Goal: Task Accomplishment & Management: Use online tool/utility

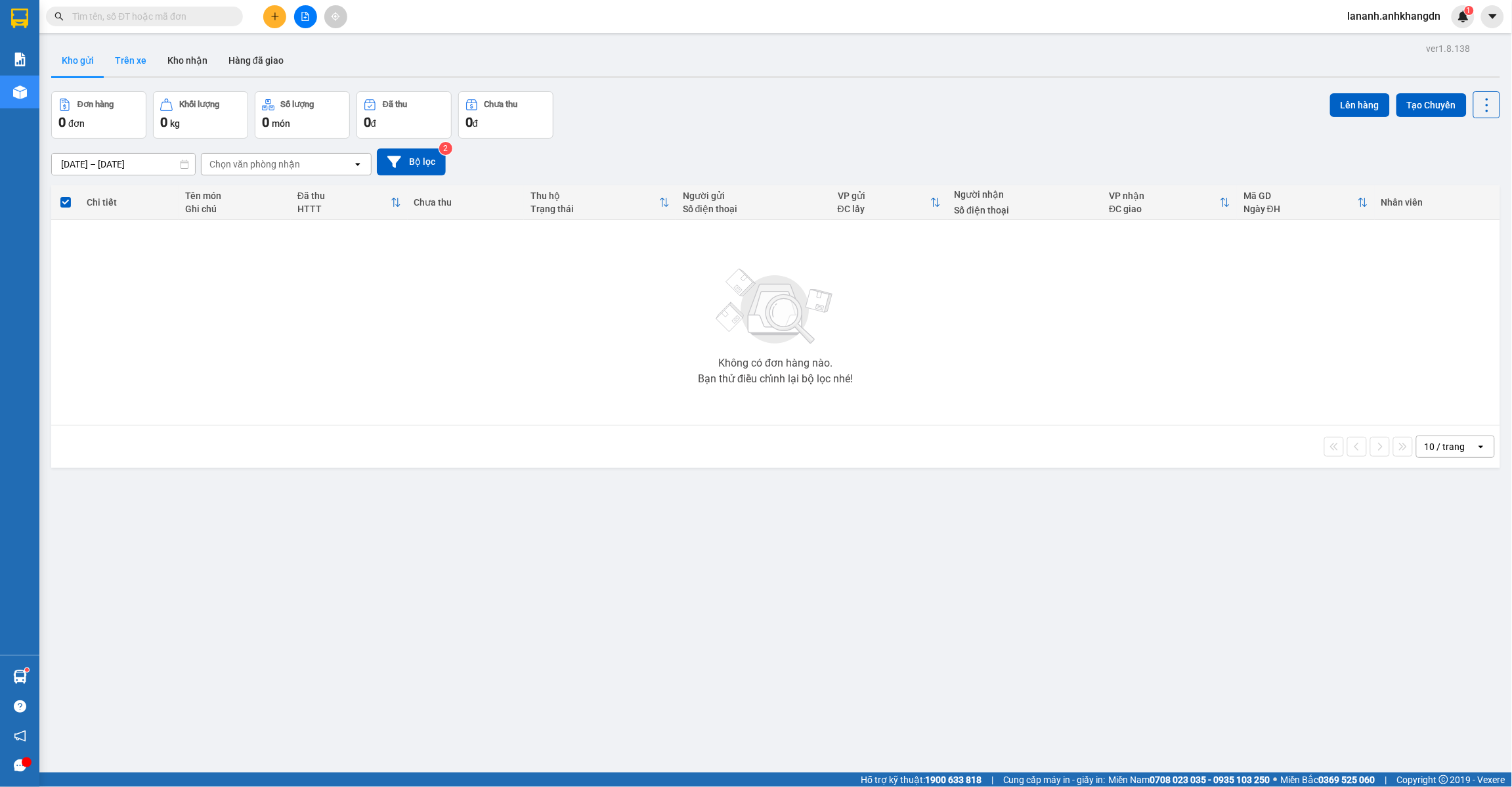
click at [133, 56] on button "Trên xe" at bounding box center [130, 60] width 53 height 31
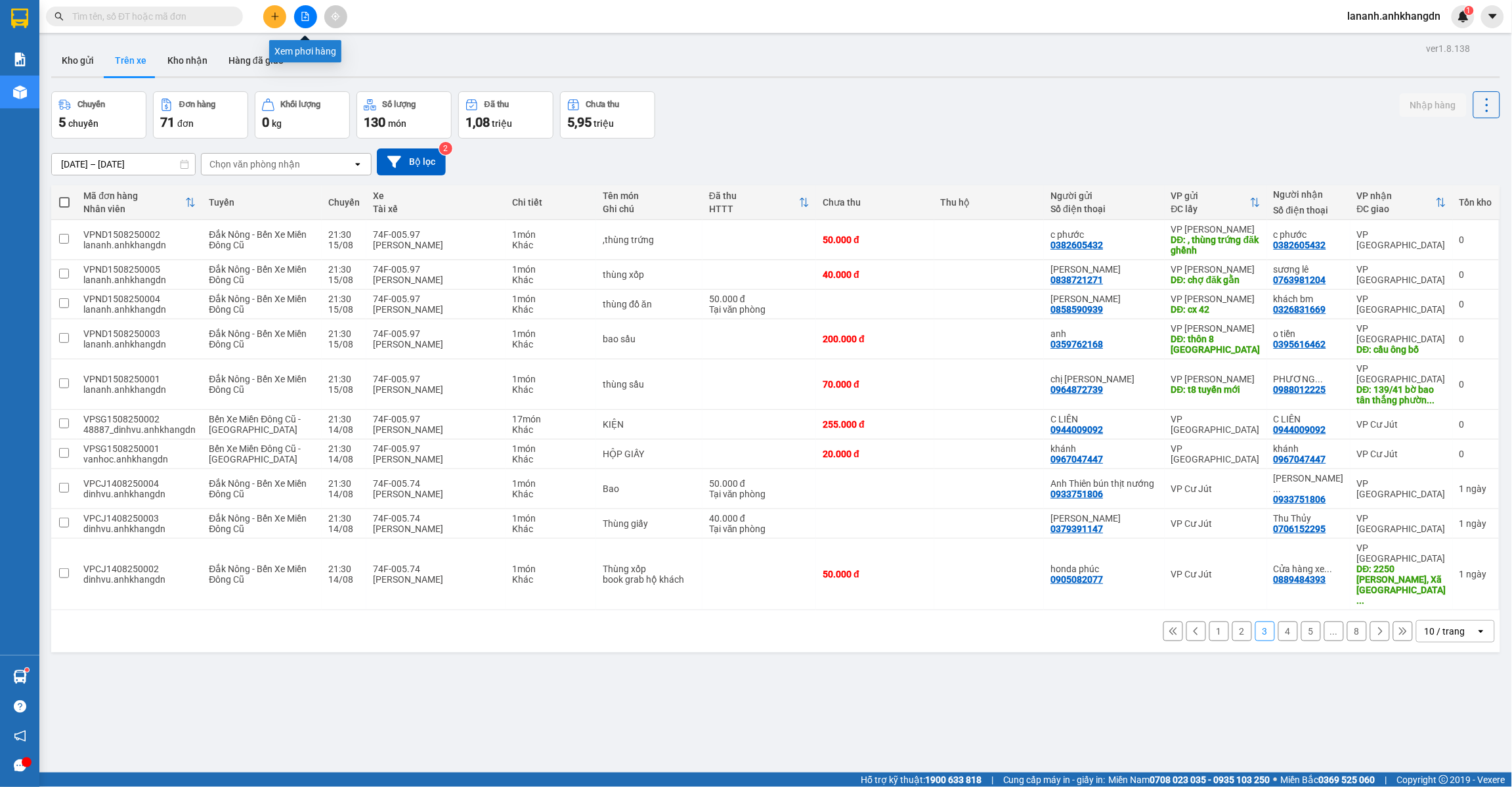
click at [299, 22] on button at bounding box center [305, 17] width 23 height 23
click at [1209, 621] on button "1" at bounding box center [1219, 631] width 20 height 20
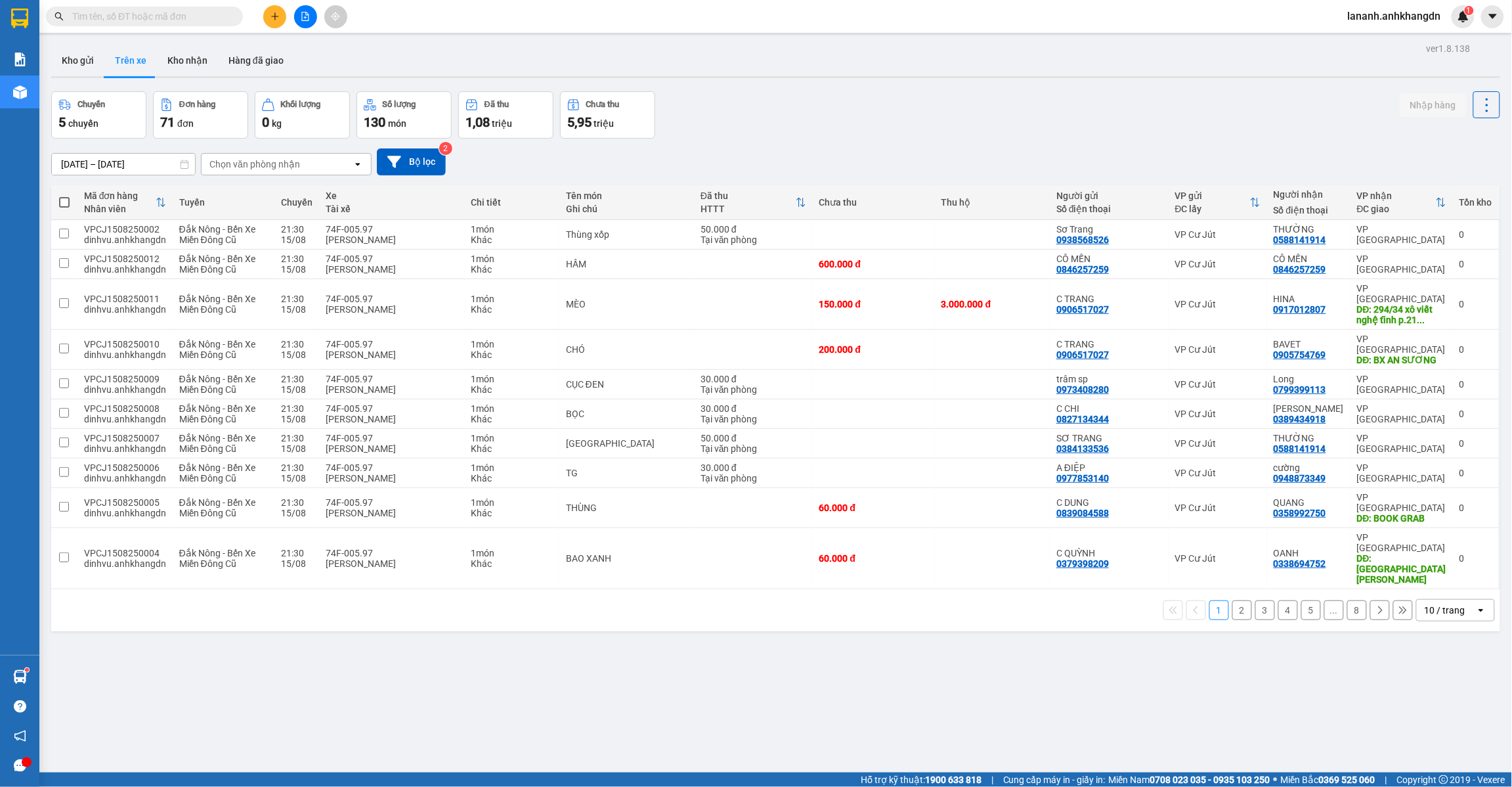
click at [1233, 600] on button "2" at bounding box center [1243, 610] width 20 height 20
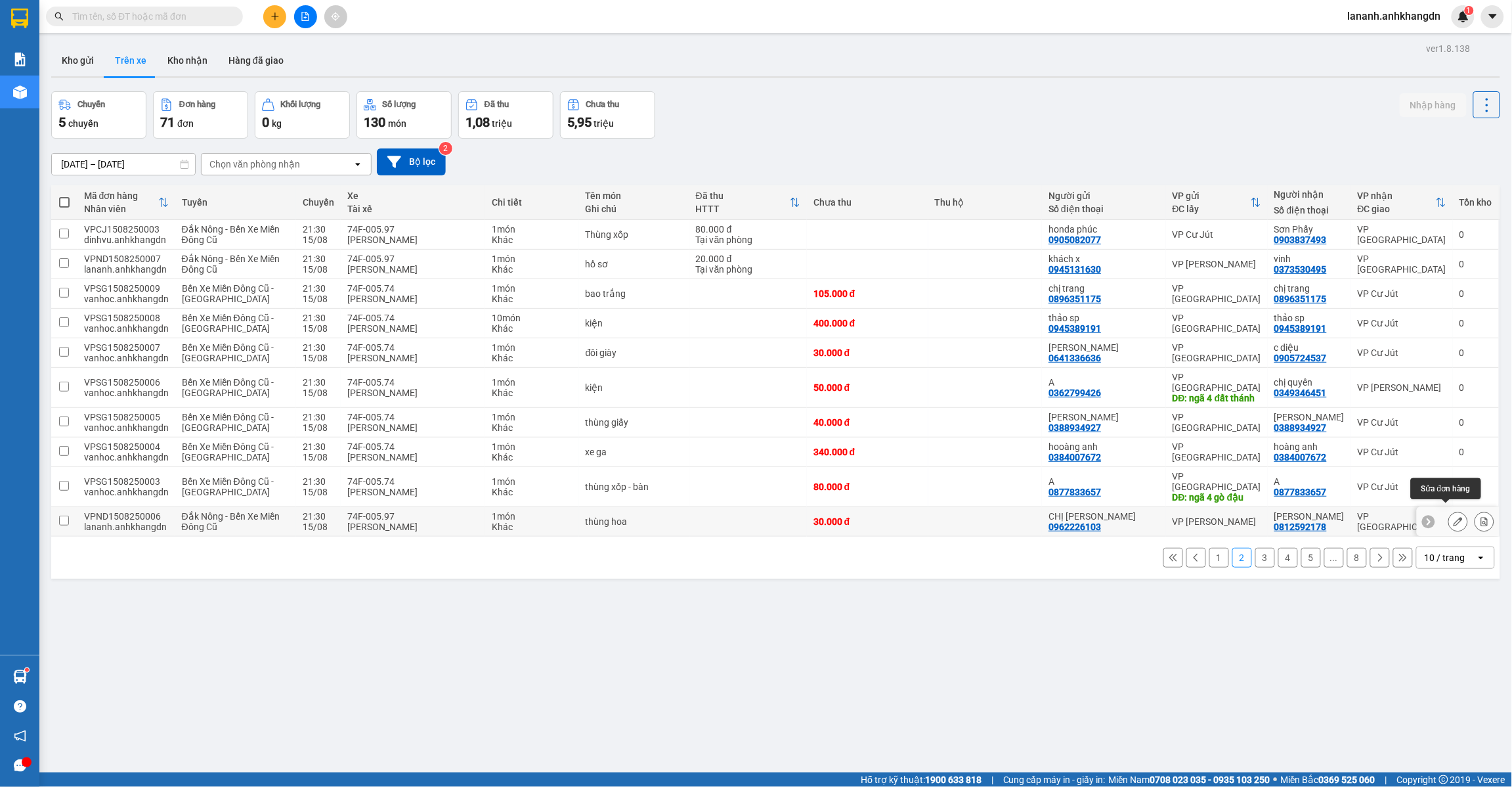
click at [1454, 517] on icon at bounding box center [1459, 522] width 9 height 9
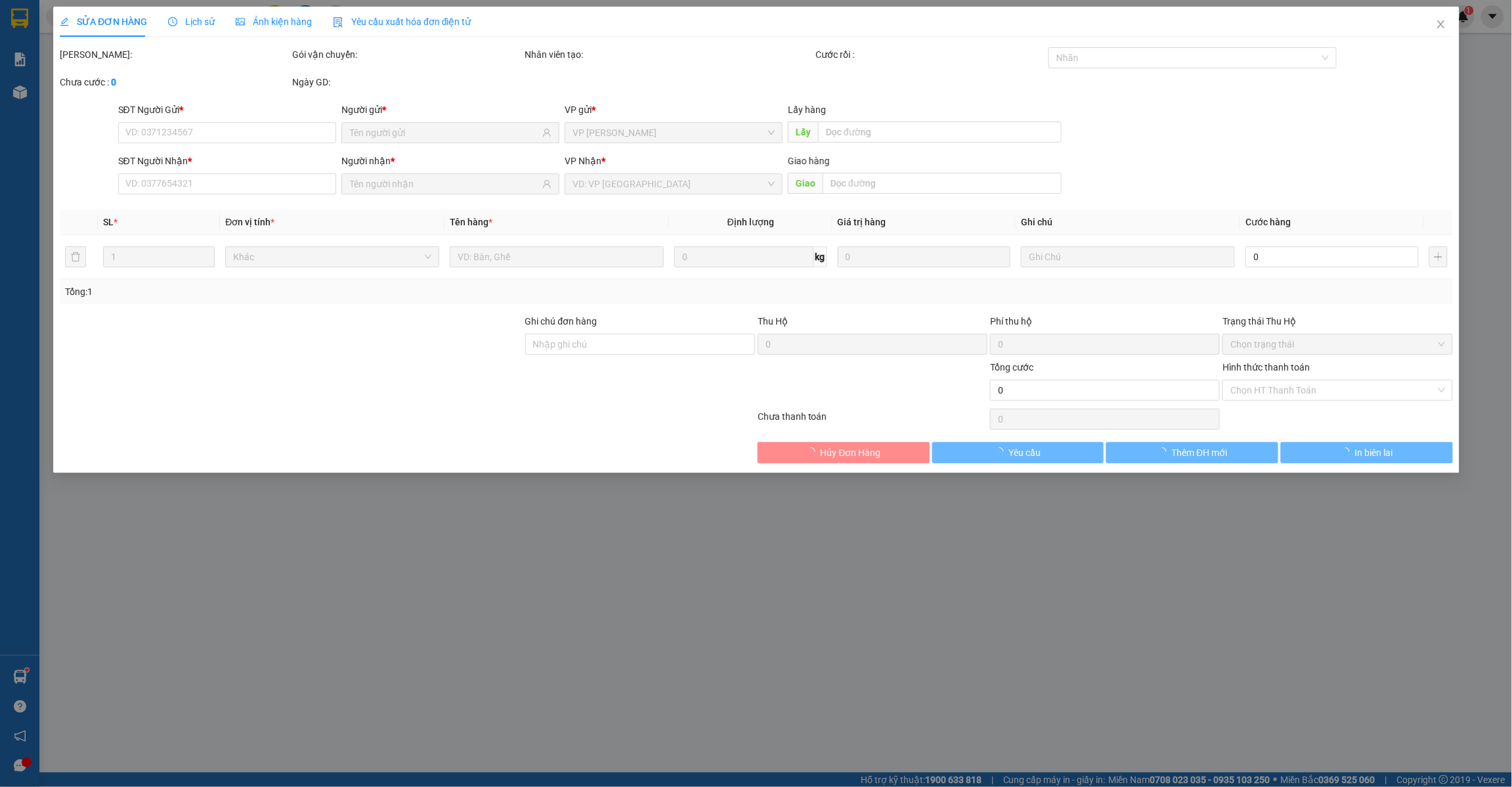
type input "0962226103"
type input "0812592178"
type input "30.000"
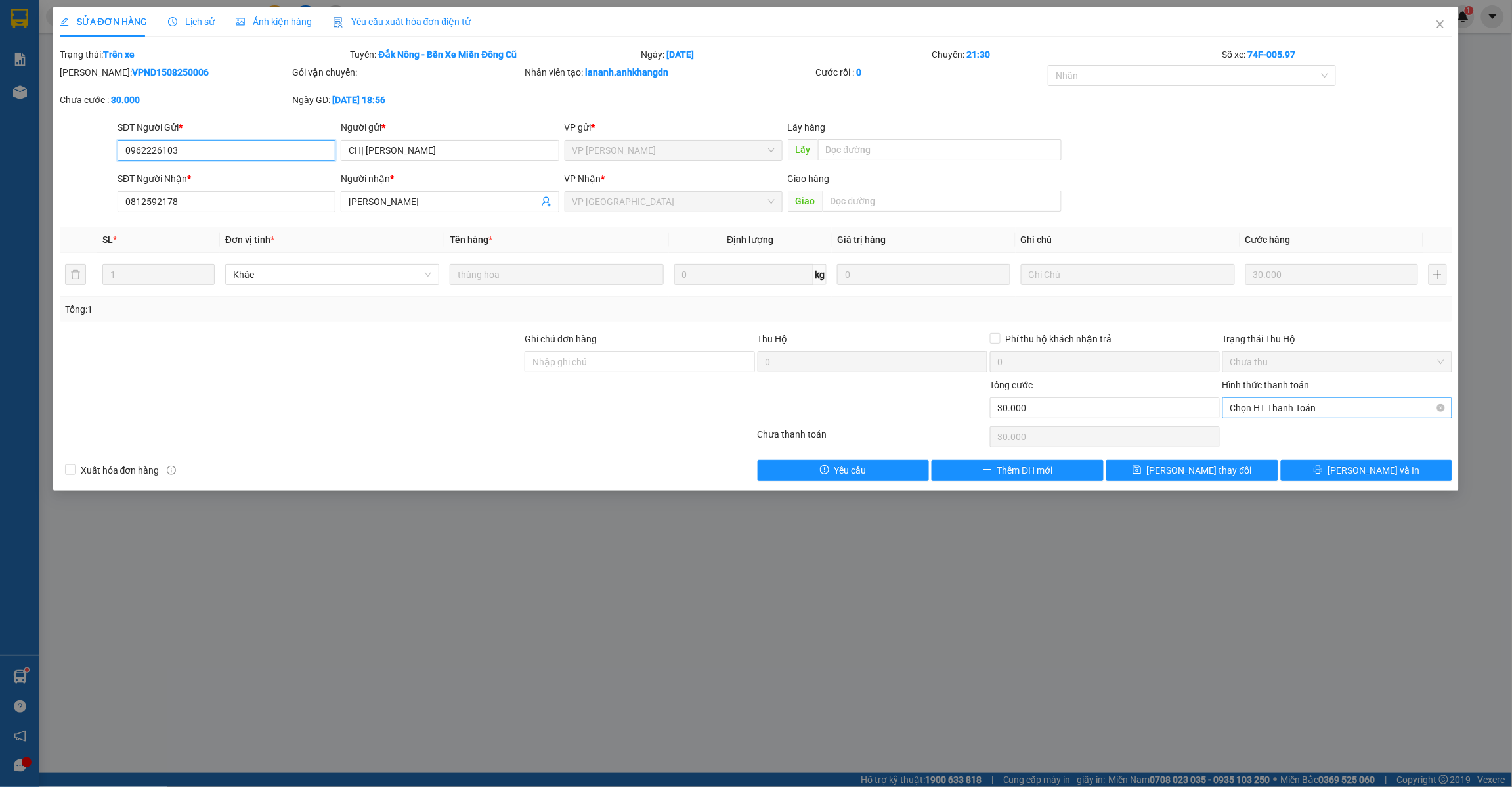
click at [1279, 408] on span "Chọn HT Thanh Toán" at bounding box center [1338, 408] width 214 height 20
click at [1259, 431] on div "Tại văn phòng" at bounding box center [1338, 435] width 214 height 15
type input "0"
click at [1213, 472] on span "[PERSON_NAME] thay đổi" at bounding box center [1200, 470] width 105 height 15
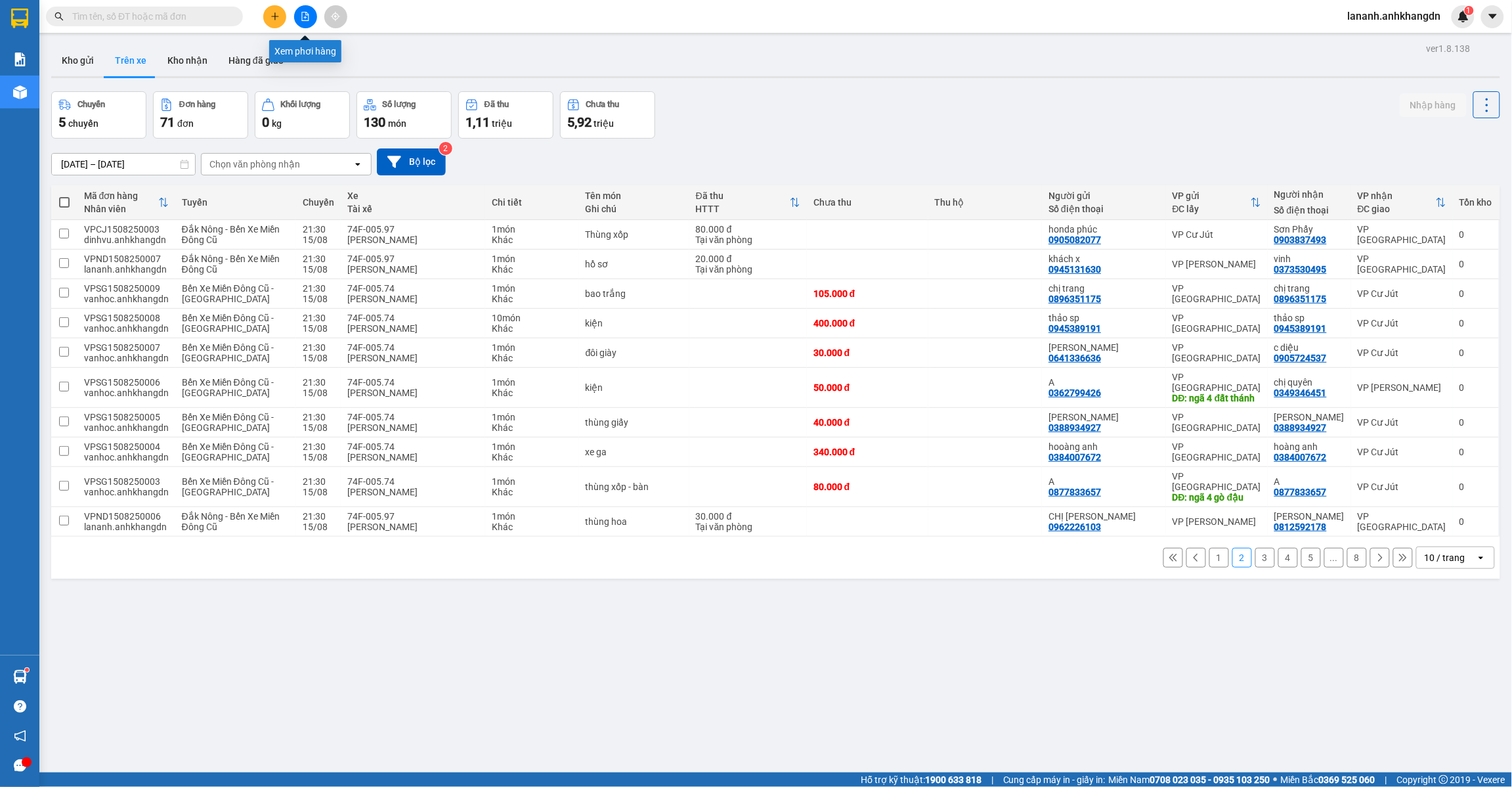
click at [301, 19] on icon "file-add" at bounding box center [305, 17] width 9 height 9
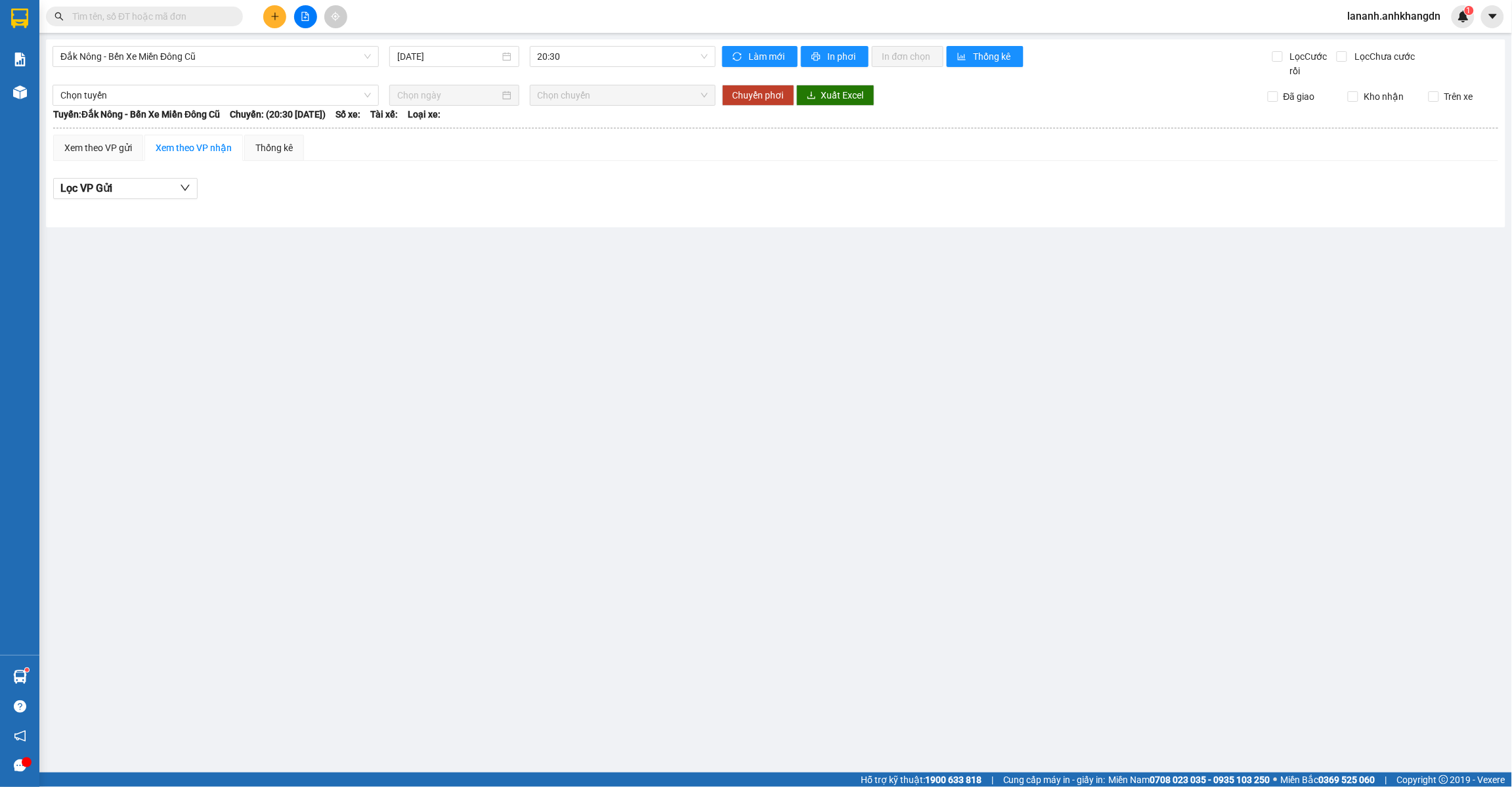
click at [635, 43] on div "Đắk Nông - Bến Xe Miền Đông Cũ [DATE] 20:30 Làm mới In phơi In đơn chọn Thống k…" at bounding box center [776, 133] width 1459 height 188
click at [629, 53] on span "20:30" at bounding box center [623, 57] width 170 height 20
click at [613, 129] on div "21:30 - 74F-005.97" at bounding box center [589, 125] width 102 height 15
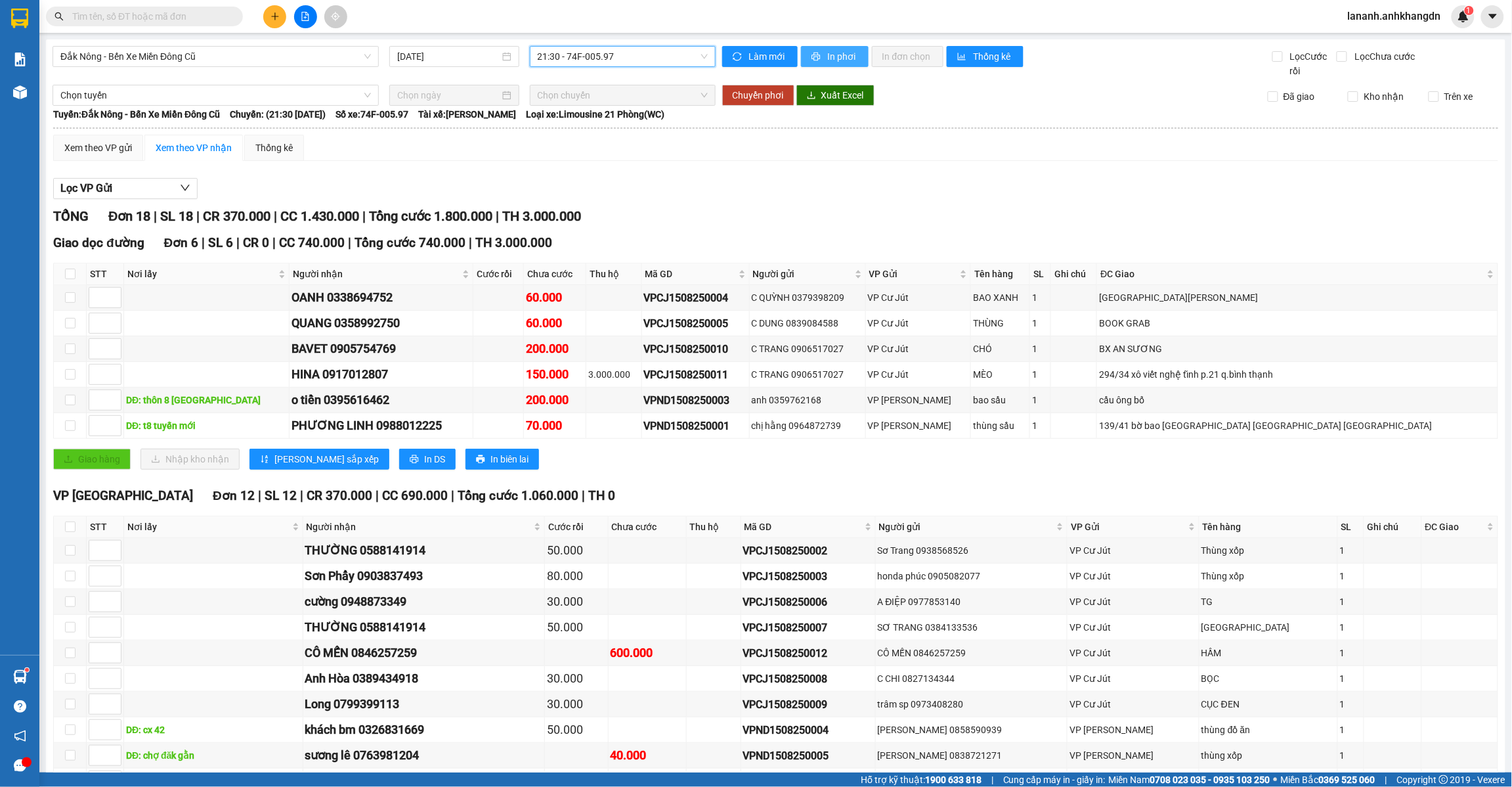
click at [812, 46] on button "In phơi" at bounding box center [835, 57] width 68 height 21
